Goal: Transaction & Acquisition: Subscribe to service/newsletter

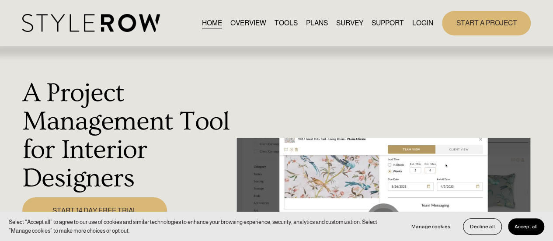
click at [421, 19] on link "LOGIN" at bounding box center [422, 23] width 21 height 12
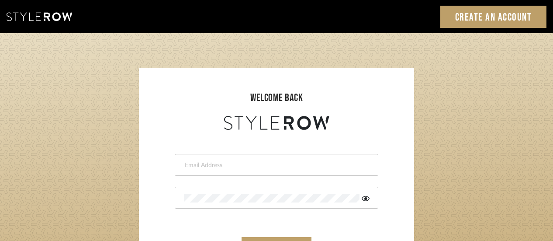
click at [237, 168] on input "email" at bounding box center [275, 165] width 183 height 9
type input "[EMAIL_ADDRESS][DOMAIN_NAME]"
click at [368, 198] on icon at bounding box center [366, 198] width 8 height 7
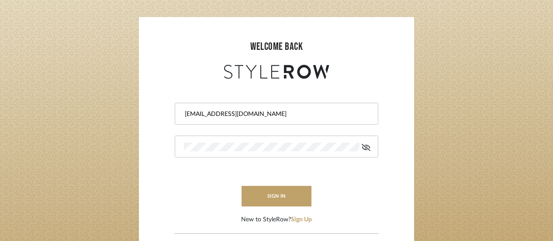
scroll to position [56, 0]
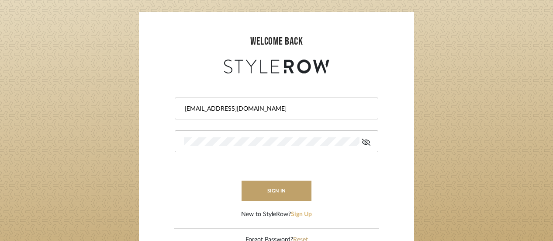
click at [297, 214] on button "Sign Up" at bounding box center [301, 214] width 21 height 9
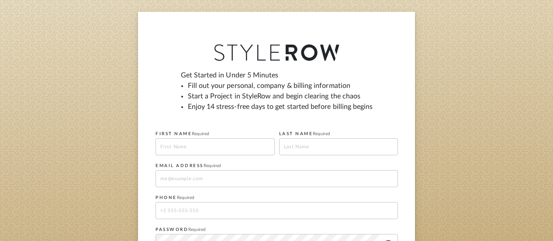
click at [225, 145] on input at bounding box center [214, 146] width 119 height 17
type input "[PERSON_NAME]"
type input "[EMAIL_ADDRESS][DOMAIN_NAME]"
type input "14074674371"
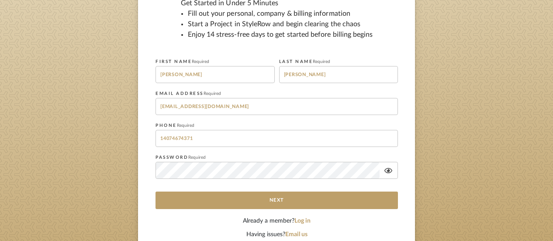
scroll to position [129, 0]
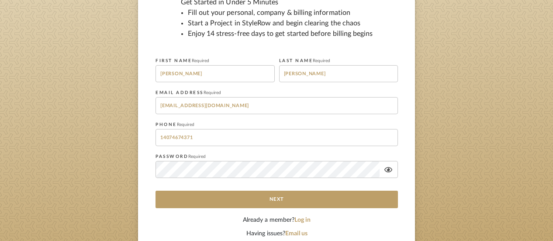
click at [386, 168] on icon at bounding box center [388, 169] width 8 height 7
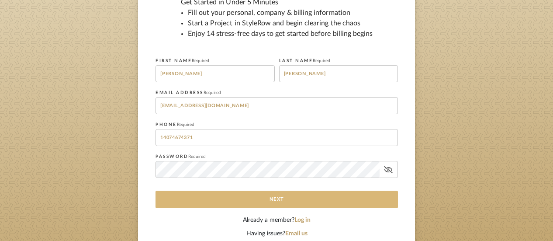
click at [328, 192] on button "Next" at bounding box center [276, 198] width 242 height 17
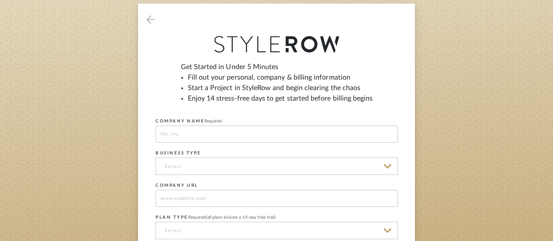
scroll to position [0, 0]
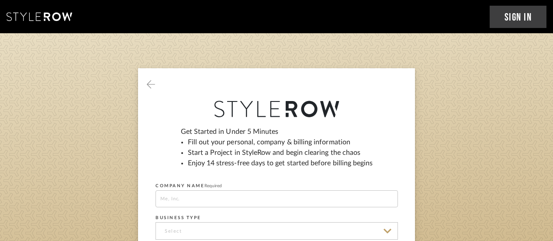
click at [473, 138] on sign-up "Get Started in Under 5 Minutes Fill out your personal, company & billing inform…" at bounding box center [276, 239] width 553 height 342
click at [354, 158] on li "Enjoy 14 stress-free days to get started before billing begins" at bounding box center [280, 163] width 185 height 10
click at [514, 10] on link "Sign In" at bounding box center [518, 17] width 57 height 22
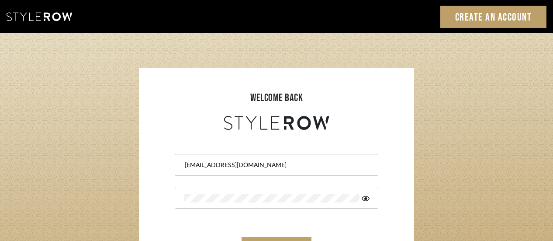
click at [365, 200] on icon at bounding box center [366, 198] width 8 height 5
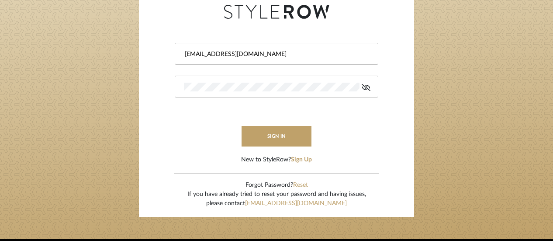
scroll to position [112, 0]
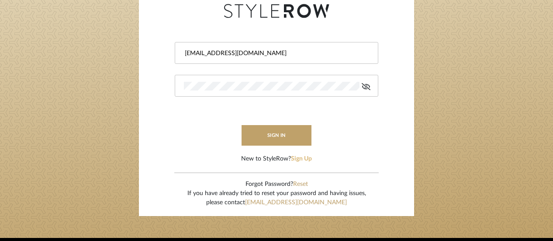
click at [301, 159] on button "Sign Up" at bounding box center [301, 158] width 21 height 9
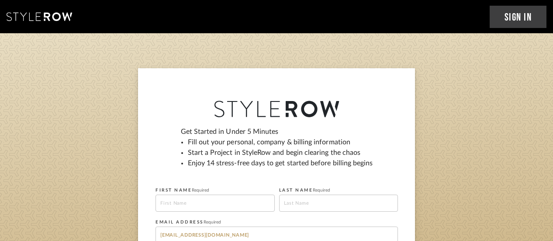
drag, startPoint x: 556, startPoint y: 0, endPoint x: 374, endPoint y: 43, distance: 187.6
click at [374, 43] on section "Get Started in Under 5 Minutes Fill out your personal, company & billing inform…" at bounding box center [276, 222] width 553 height 378
